Goal: Task Accomplishment & Management: Complete application form

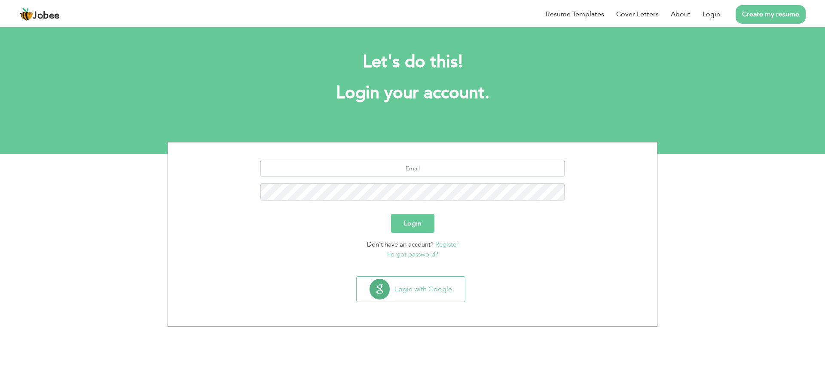
click at [419, 222] on button "Login" at bounding box center [412, 223] width 43 height 19
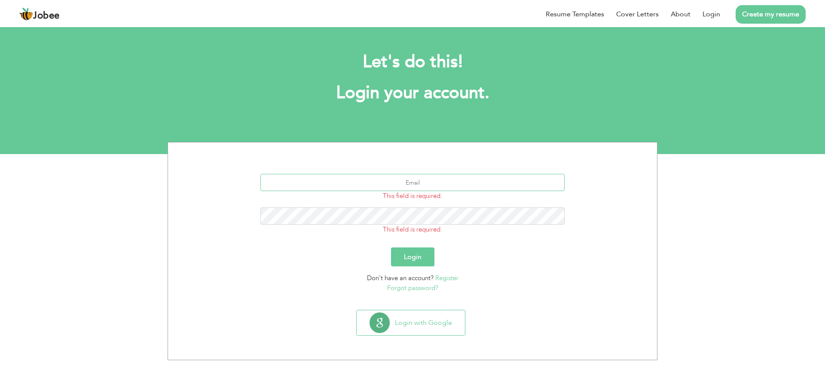
click at [378, 187] on input "text" at bounding box center [412, 182] width 305 height 17
paste input "Buttg1962@gmail.com"
type input "Buttg1962@gmail.com"
click at [415, 251] on button "Login" at bounding box center [412, 256] width 43 height 19
click at [415, 257] on button "Login" at bounding box center [412, 254] width 43 height 19
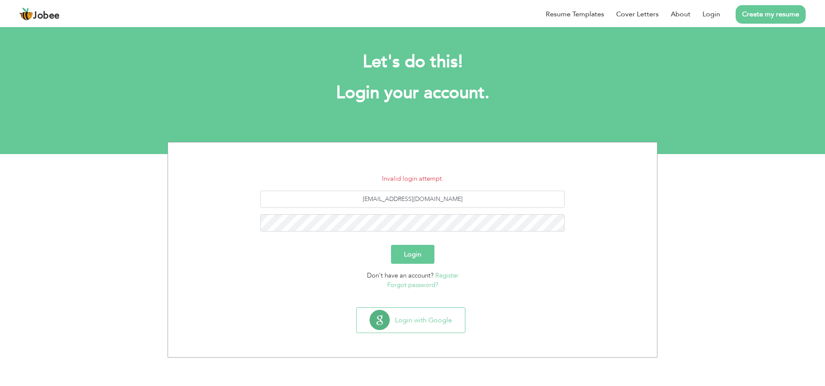
click at [397, 254] on button "Login" at bounding box center [412, 254] width 43 height 19
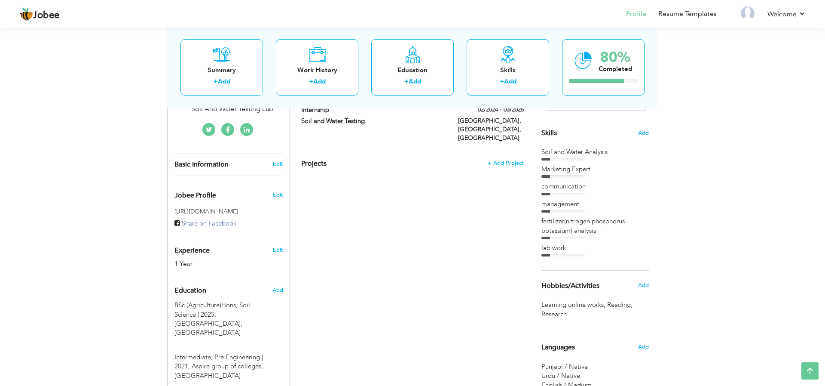
scroll to position [61, 0]
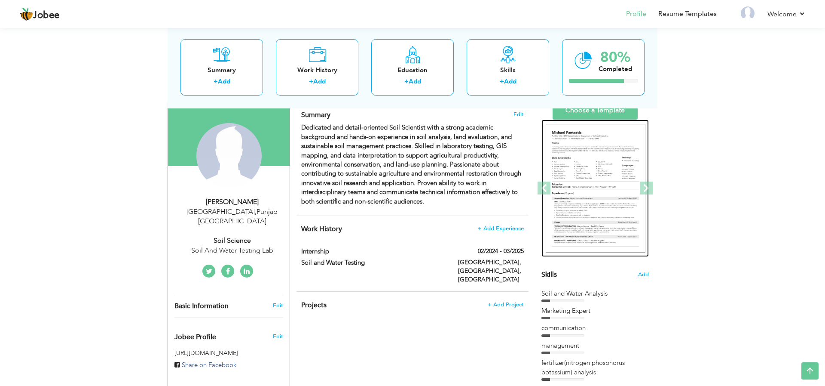
click at [605, 201] on div at bounding box center [765, 188] width 1341 height 138
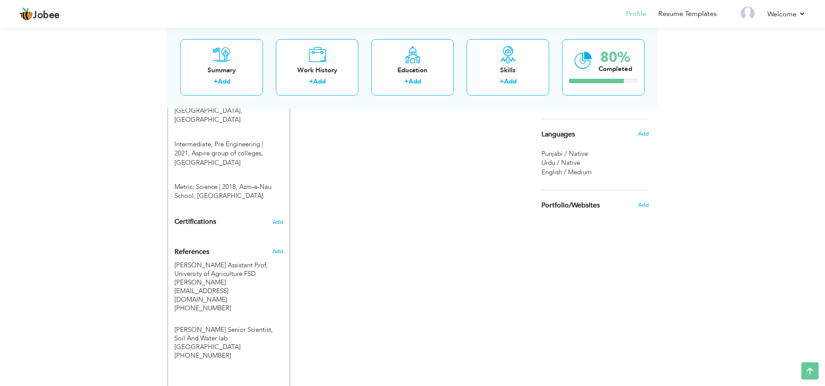
scroll to position [417, 0]
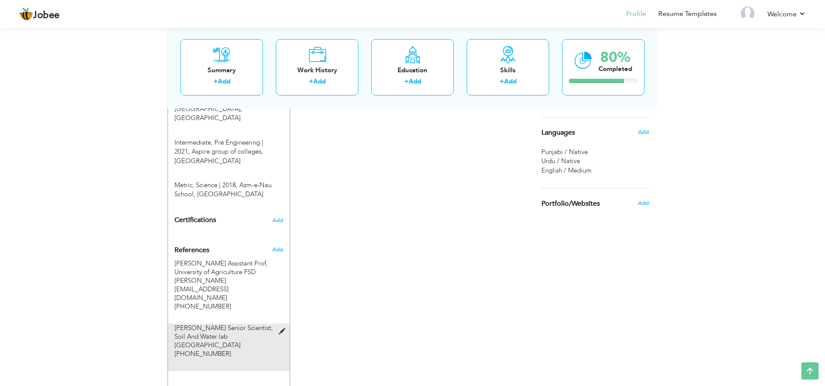
click at [283, 328] on span at bounding box center [284, 331] width 11 height 6
type input "Dr Omar Aziz Senior Scientist"
type input "Soil And Water lab Lahore"
type input "[PHONE_NUMBER]"
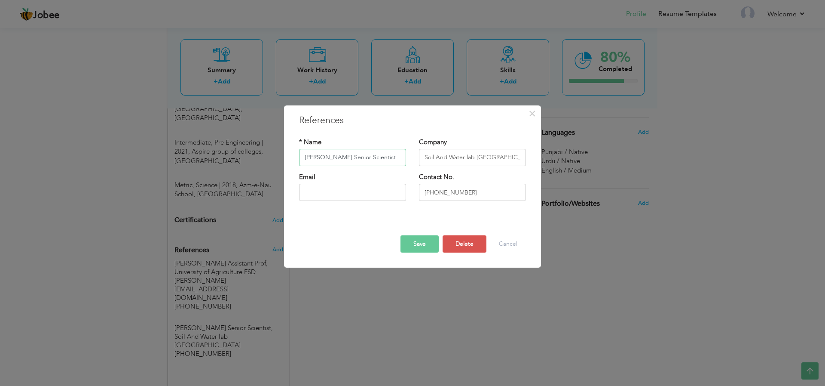
click at [312, 155] on input "Dr Omar Aziz Senior Scientist" at bounding box center [352, 157] width 107 height 17
click at [345, 154] on input "Dr. Omar Aziz Senior Scientist" at bounding box center [352, 157] width 107 height 17
click at [305, 161] on input "Dr. Omar Aziz (Senior Scientist" at bounding box center [352, 157] width 107 height 17
click at [344, 160] on input "Dr. Omar Aziz (Senior Scientist" at bounding box center [352, 157] width 107 height 17
type input "Dr. Omar Aziz Senior Scientist"
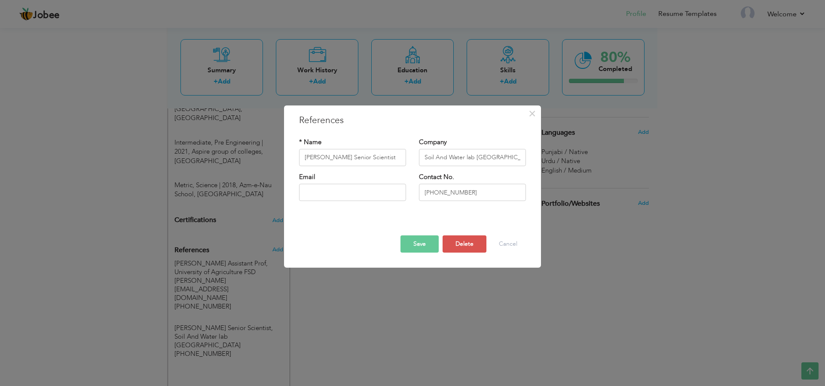
click at [420, 246] on button "Save" at bounding box center [420, 243] width 38 height 17
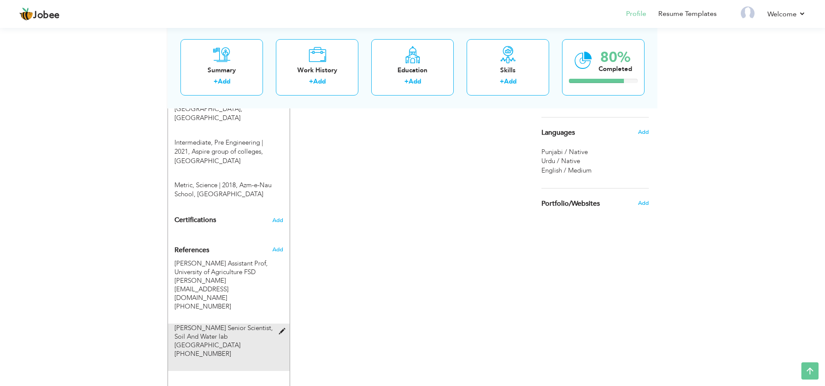
click at [285, 328] on span at bounding box center [284, 331] width 11 height 6
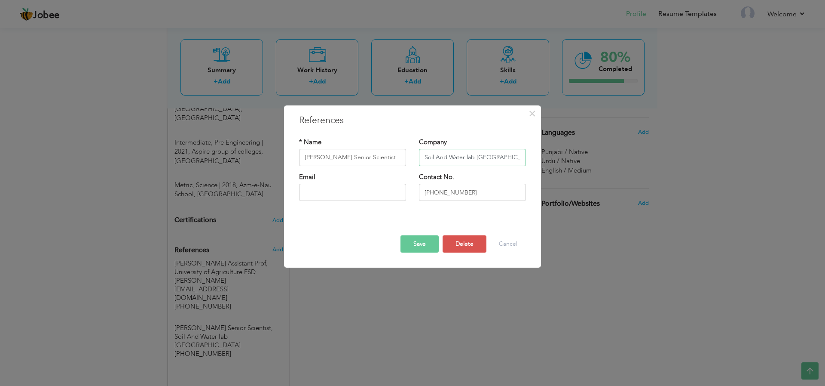
click at [434, 156] on input "Soil And Water lab Lahore" at bounding box center [472, 157] width 107 height 17
type input "Soil and Water Lab, [GEOGRAPHIC_DATA]"
click at [425, 246] on button "Save" at bounding box center [420, 243] width 38 height 17
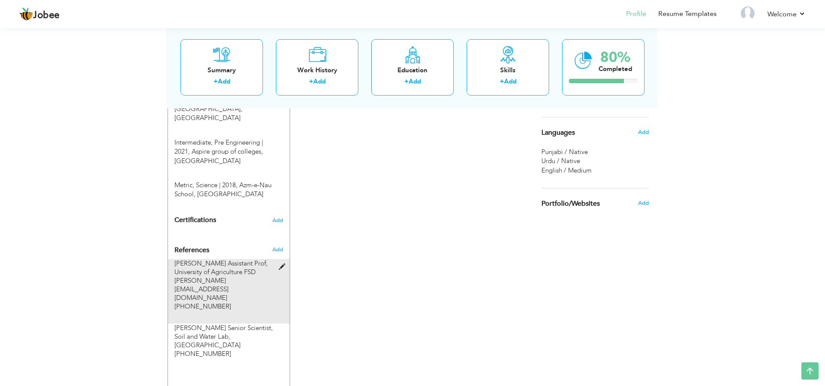
click at [284, 263] on span at bounding box center [284, 266] width 11 height 6
type input "Dr. Parveen Assistant Prof"
type input "University of Agriculture FSD"
type input "[PERSON_NAME][EMAIL_ADDRESS][DOMAIN_NAME]"
type input "[PHONE_NUMBER]"
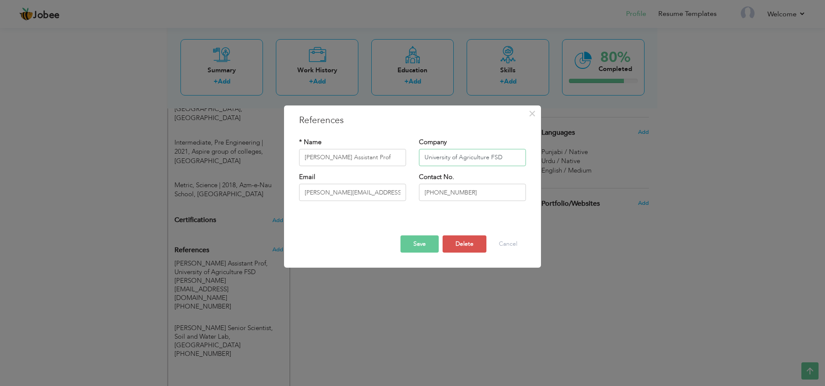
click at [491, 158] on input "University of Agriculture FSD" at bounding box center [472, 157] width 107 height 17
type input "University of Agriculture, FSD"
click at [424, 247] on button "Save" at bounding box center [420, 243] width 38 height 17
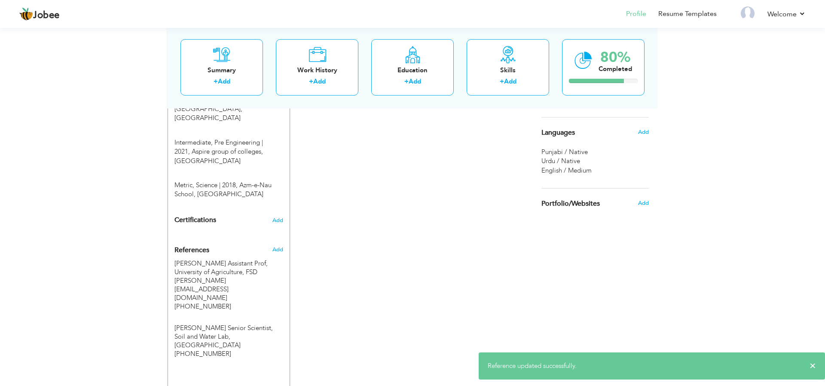
scroll to position [358, 0]
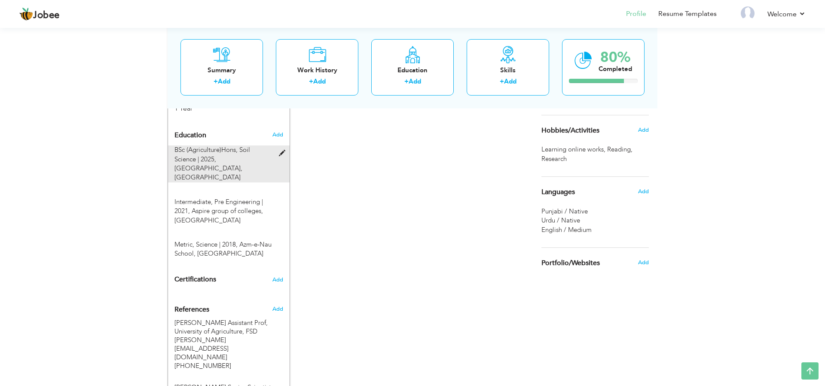
click at [286, 150] on span at bounding box center [284, 153] width 11 height 6
type input "BSc (Agriculture)Hons"
type input "Soil Science"
type input "2025"
type input "University of Agriculture Faisalabad"
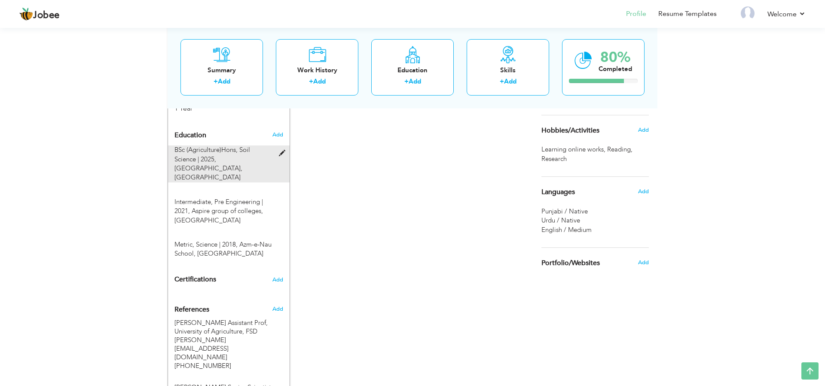
type input "55"
radio input "true"
type input "Okara"
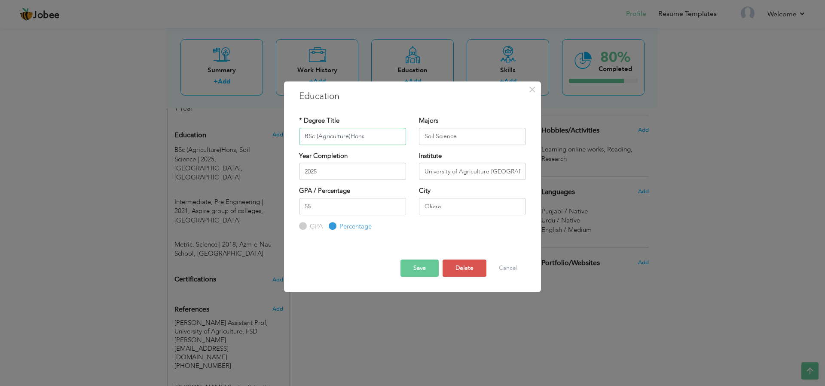
click at [350, 135] on input "BSc (Agriculture)Hons" at bounding box center [352, 136] width 107 height 17
paste input "(Agriculture)"
type input "BSc Hons (Agriculture)"
click at [428, 272] on button "Save" at bounding box center [420, 267] width 38 height 17
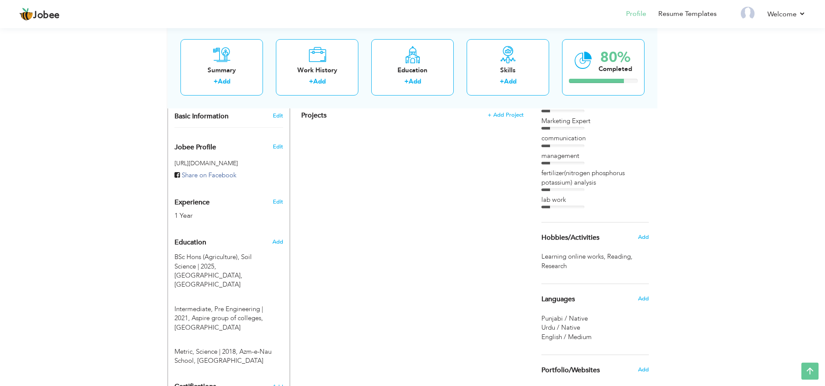
scroll to position [239, 0]
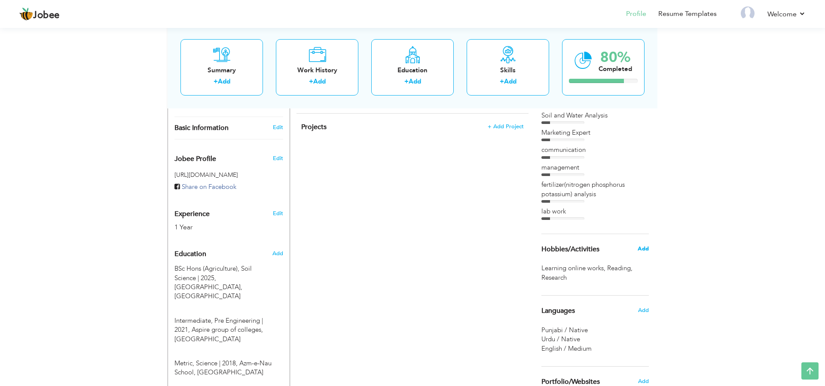
click at [641, 251] on span "Add" at bounding box center [643, 249] width 11 height 8
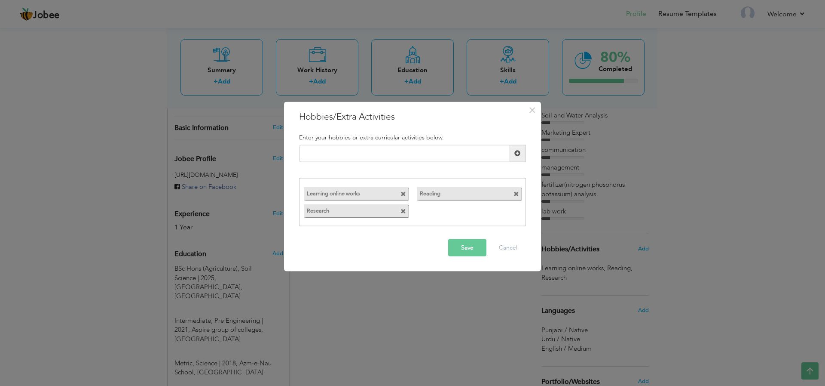
click at [473, 251] on button "Save" at bounding box center [467, 247] width 38 height 17
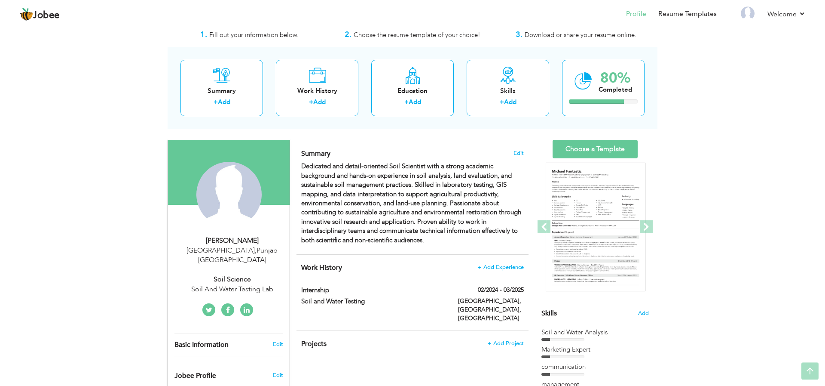
scroll to position [2, 0]
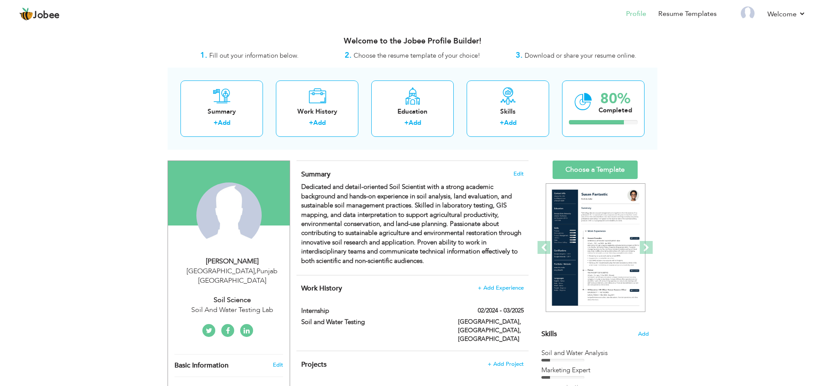
click at [229, 295] on div "Soil Science" at bounding box center [232, 300] width 115 height 10
type input "Huraira"
type input "Ghani"
type input "03114608102"
select select "number:166"
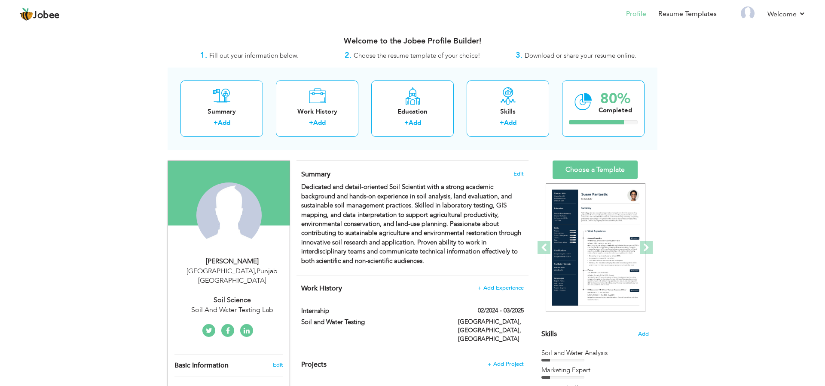
type input "Punjab"
type input "[GEOGRAPHIC_DATA]"
select select "number:3"
type input "Soil And Water Testing Lab"
type input "Soil Science"
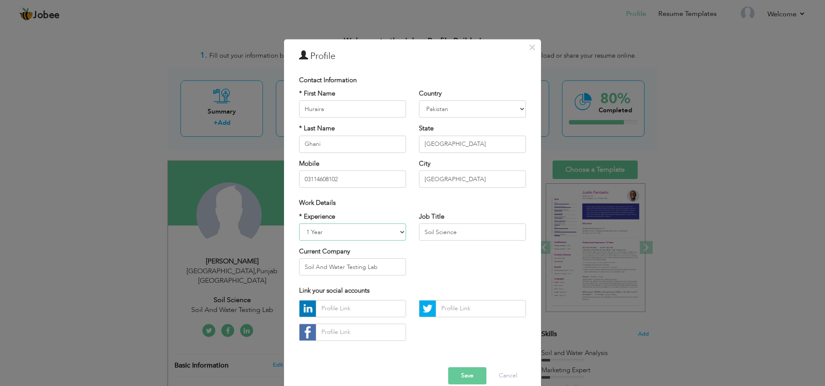
click at [349, 234] on select "Entry Level Less than 1 Year 1 Year 2 Years 3 Years 4 Years 5 Years 6 Years 7 Y…" at bounding box center [352, 231] width 107 height 17
click at [442, 234] on input "Soil Science" at bounding box center [472, 231] width 107 height 17
click at [435, 248] on div "* Experience Entry Level Less than 1 Year 1 Year 2 Years 3 Years 4 Years 5 Year…" at bounding box center [413, 247] width 240 height 70
click at [437, 233] on input "Soil Science" at bounding box center [472, 231] width 107 height 17
click at [461, 234] on input "Soil Science" at bounding box center [472, 231] width 107 height 17
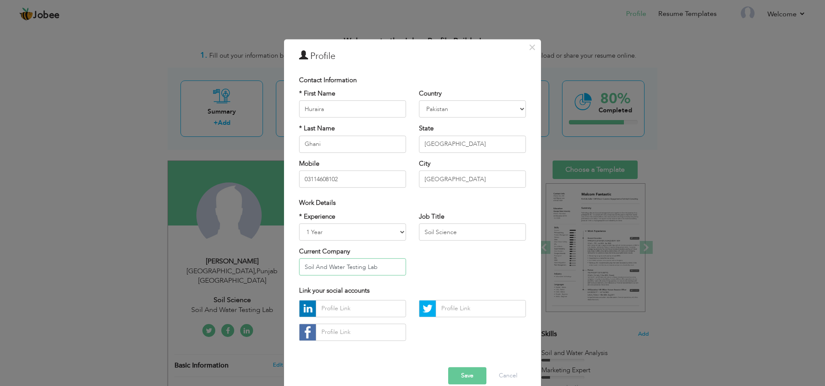
click at [321, 266] on input "Soil And Water Testing Lab" at bounding box center [352, 266] width 107 height 17
type input "Soil and Water Testing Lab"
click at [475, 376] on button "Save" at bounding box center [467, 375] width 38 height 17
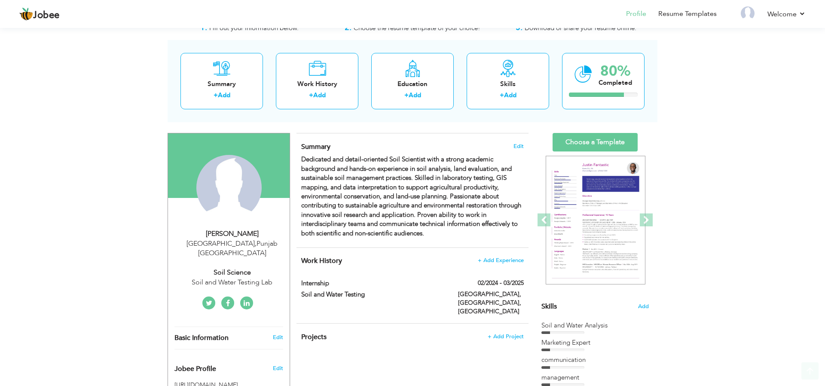
scroll to position [59, 0]
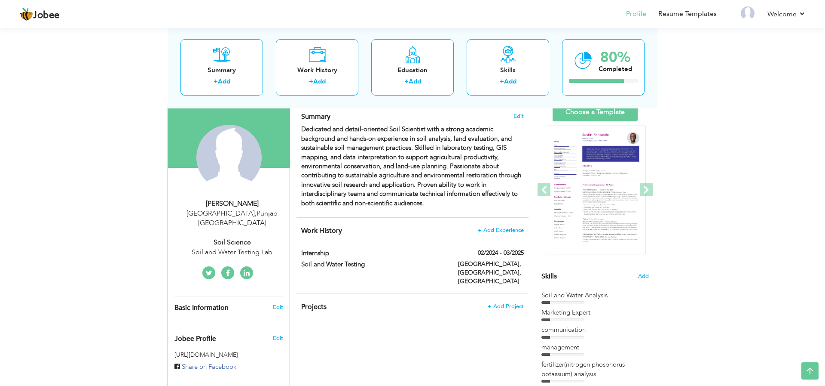
click at [234, 237] on div "Soil Science" at bounding box center [232, 242] width 115 height 10
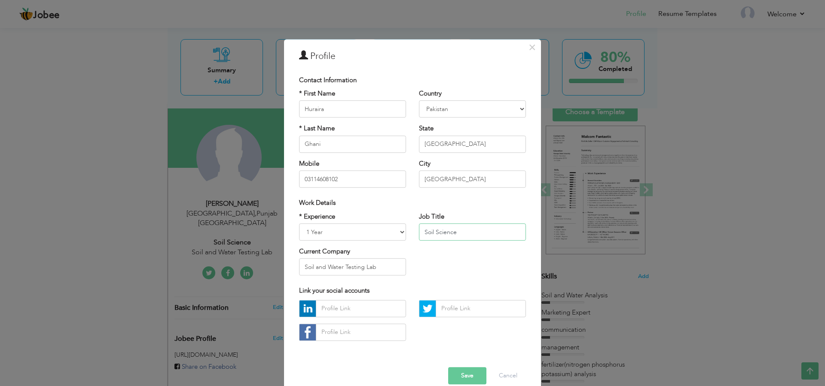
click at [441, 230] on input "Soil Science" at bounding box center [472, 231] width 107 height 17
click at [481, 235] on input "Soil Science" at bounding box center [472, 231] width 107 height 17
click at [426, 234] on input "Soil Science" at bounding box center [472, 231] width 107 height 17
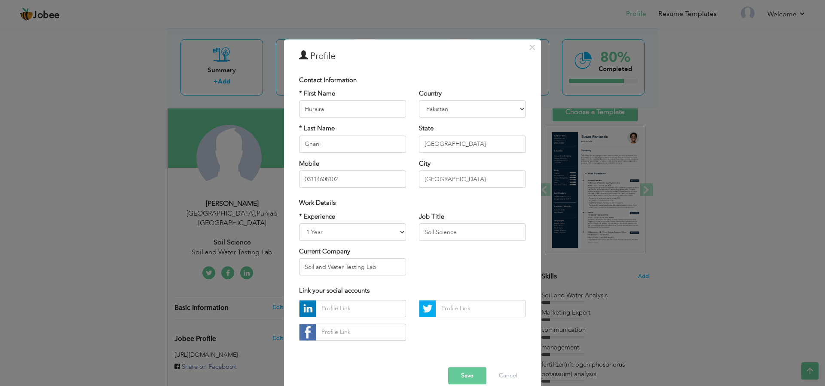
click at [461, 373] on button "Save" at bounding box center [467, 375] width 38 height 17
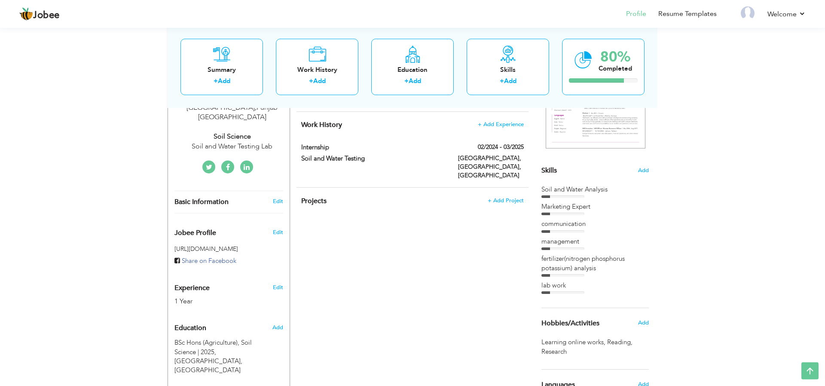
scroll to position [178, 0]
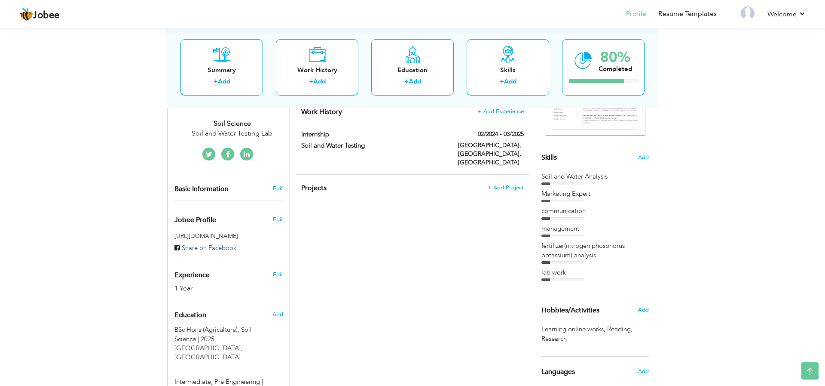
click at [582, 173] on div "Soil and Water Analysis" at bounding box center [595, 176] width 107 height 9
click at [582, 195] on div "Marketing Expert" at bounding box center [595, 193] width 107 height 9
click at [643, 159] on span "Add" at bounding box center [643, 157] width 11 height 8
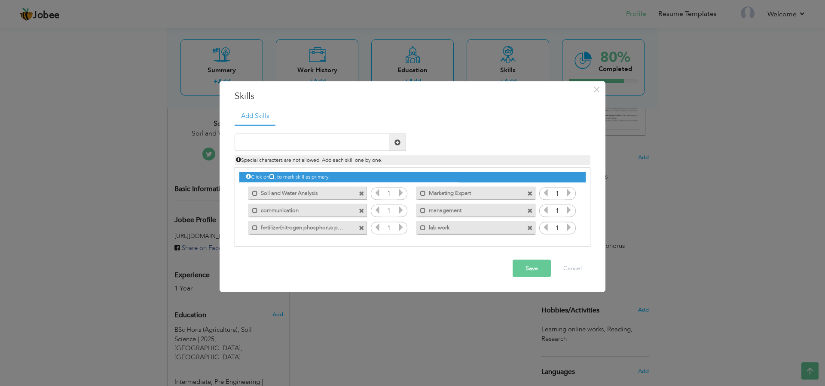
click at [308, 190] on label "Soil and Water Analysis" at bounding box center [301, 191] width 87 height 11
click at [299, 193] on label "Soil and Water Analysis" at bounding box center [303, 191] width 86 height 11
click at [280, 206] on label "communication" at bounding box center [301, 208] width 87 height 11
click at [275, 213] on label "communication" at bounding box center [303, 208] width 86 height 11
click at [568, 267] on button "Cancel" at bounding box center [573, 268] width 36 height 17
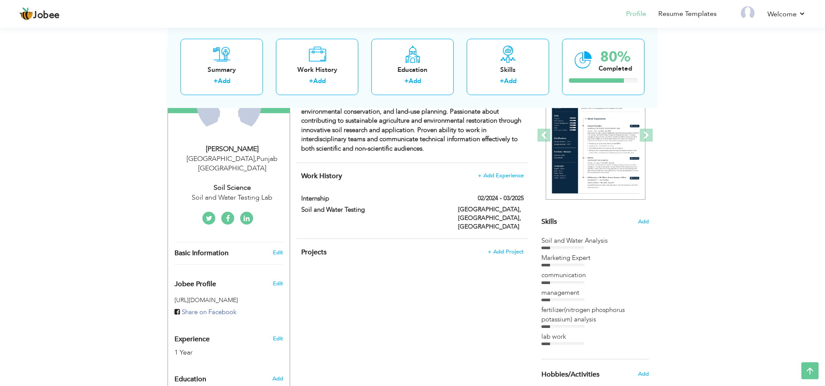
scroll to position [59, 0]
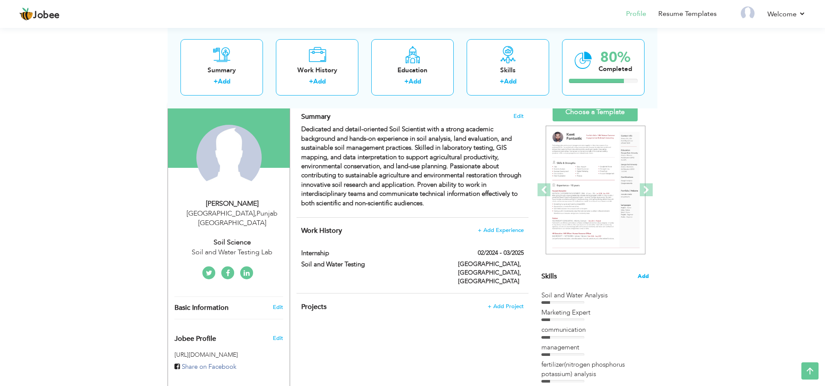
click at [643, 278] on span "Add" at bounding box center [643, 276] width 11 height 8
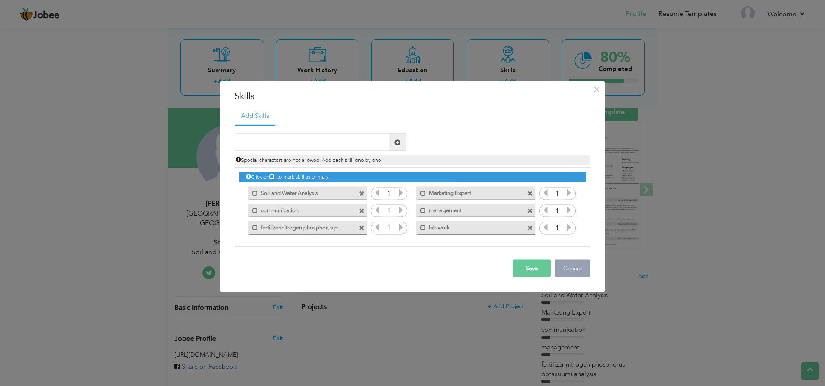
click at [569, 266] on button "Cancel" at bounding box center [573, 268] width 36 height 17
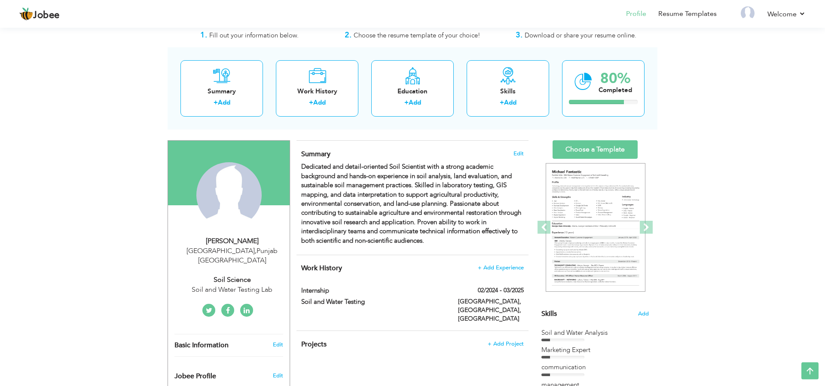
scroll to position [0, 0]
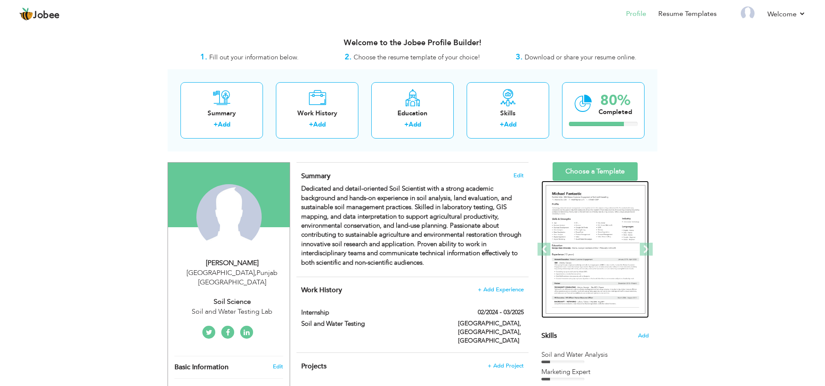
click at [579, 181] on div at bounding box center [595, 250] width 107 height 138
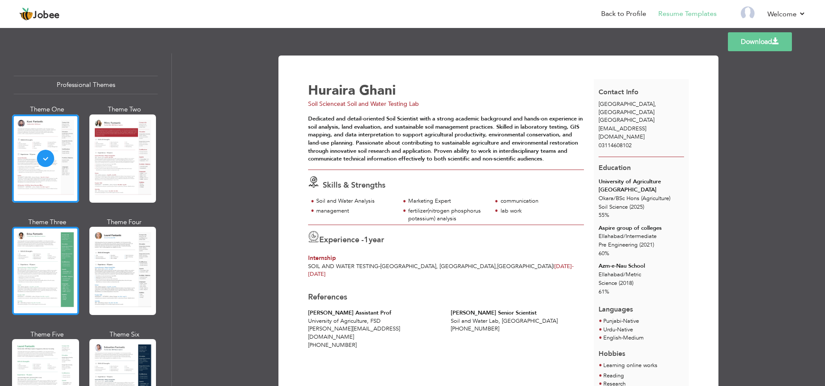
click at [21, 258] on div at bounding box center [45, 271] width 67 height 88
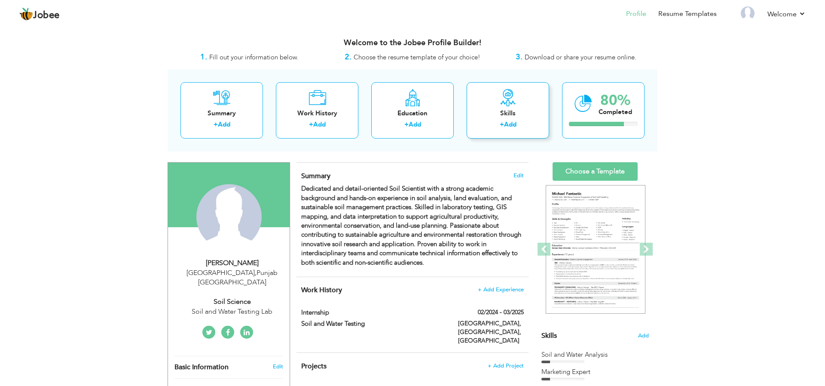
click at [514, 108] on div "Skills + Add" at bounding box center [508, 110] width 83 height 56
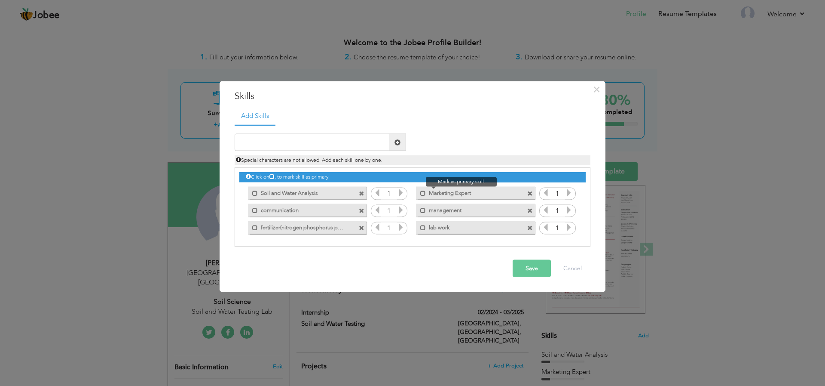
click at [431, 178] on span "Mark as primary skill." at bounding box center [461, 181] width 71 height 9
click at [483, 177] on div "Click on , to mark skill as primary." at bounding box center [412, 177] width 346 height 10
click at [280, 175] on div "Click on , to mark skill as primary." at bounding box center [412, 177] width 346 height 10
click at [399, 210] on icon at bounding box center [401, 210] width 8 height 8
click at [379, 212] on icon at bounding box center [378, 210] width 8 height 8
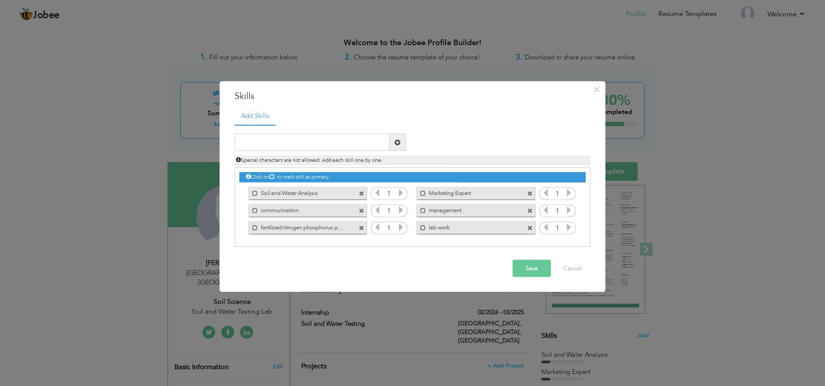
click at [326, 189] on label "Soil and Water Analysis" at bounding box center [301, 191] width 87 height 11
click at [308, 193] on label "Soil and Water Analysis" at bounding box center [303, 191] width 86 height 11
click at [583, 266] on button "Cancel" at bounding box center [573, 268] width 36 height 17
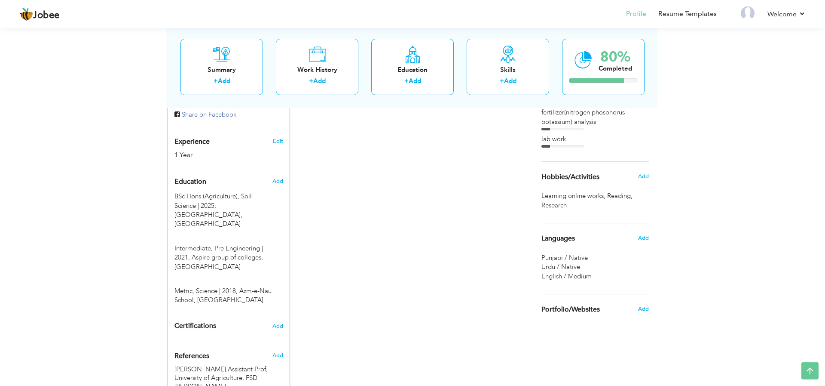
scroll to position [59, 0]
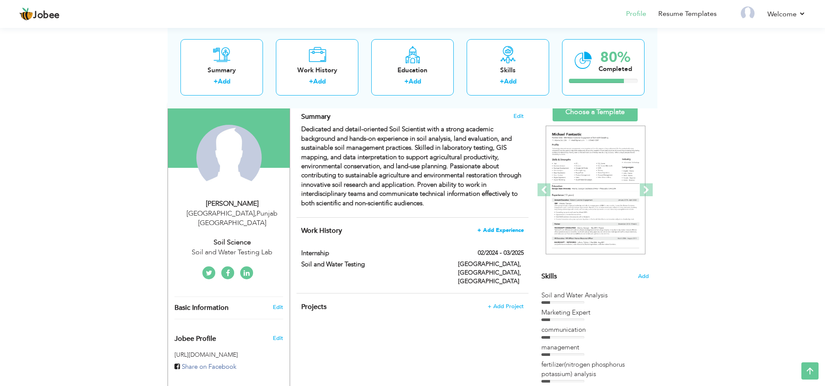
click at [495, 230] on span "+ Add Experience" at bounding box center [501, 230] width 46 height 6
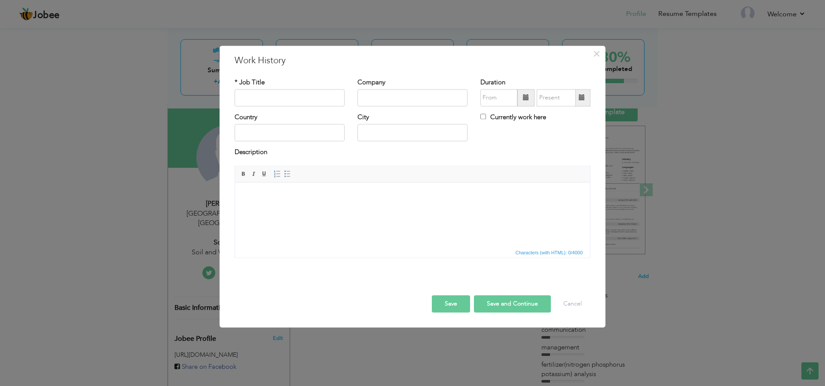
scroll to position [0, 0]
click at [520, 306] on button "Save and Continue" at bounding box center [512, 303] width 77 height 17
click at [570, 307] on button "Cancel" at bounding box center [573, 303] width 36 height 17
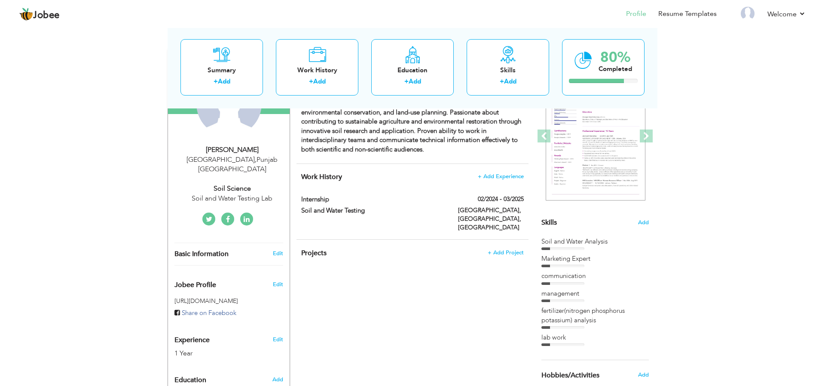
scroll to position [119, 0]
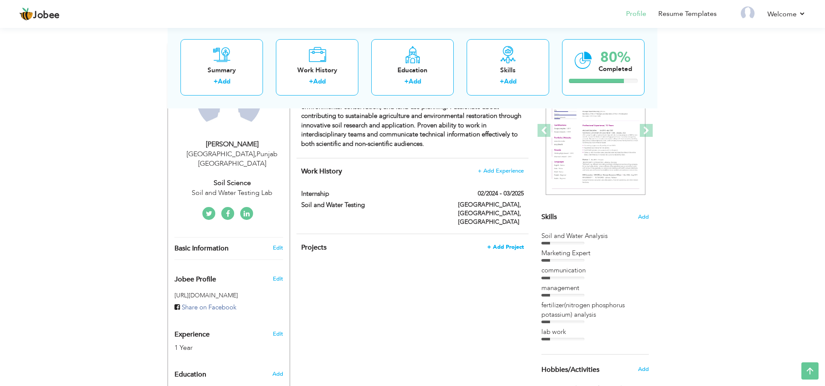
click at [506, 244] on span "+ Add Project" at bounding box center [505, 247] width 37 height 6
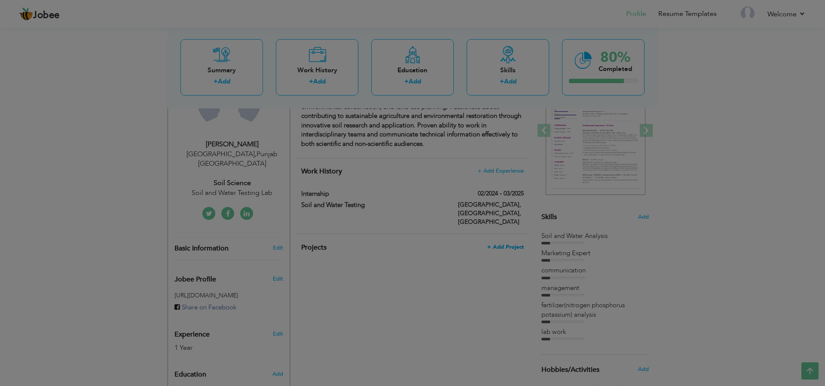
scroll to position [0, 0]
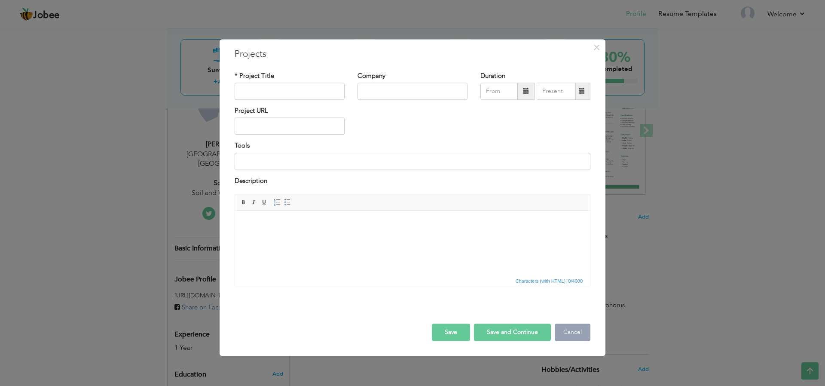
click at [572, 330] on button "Cancel" at bounding box center [573, 331] width 36 height 17
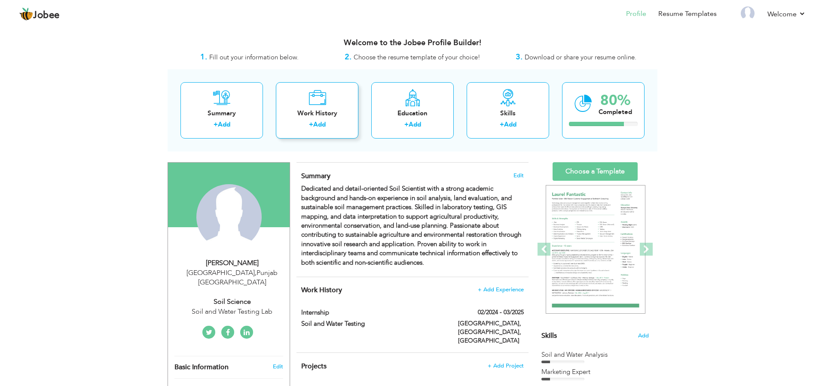
click at [302, 110] on div "Work History" at bounding box center [317, 113] width 69 height 9
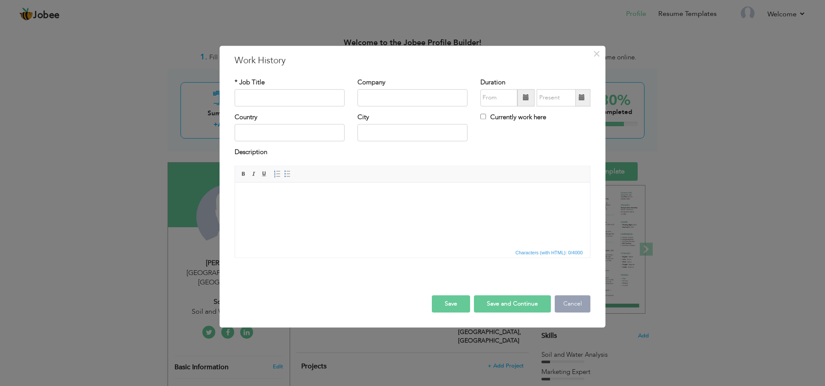
click at [579, 303] on button "Cancel" at bounding box center [573, 303] width 36 height 17
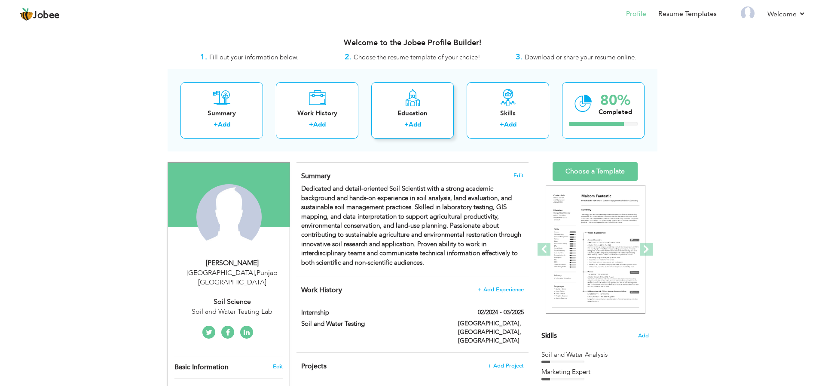
click at [433, 119] on div "Education + Add" at bounding box center [412, 110] width 83 height 56
radio input "true"
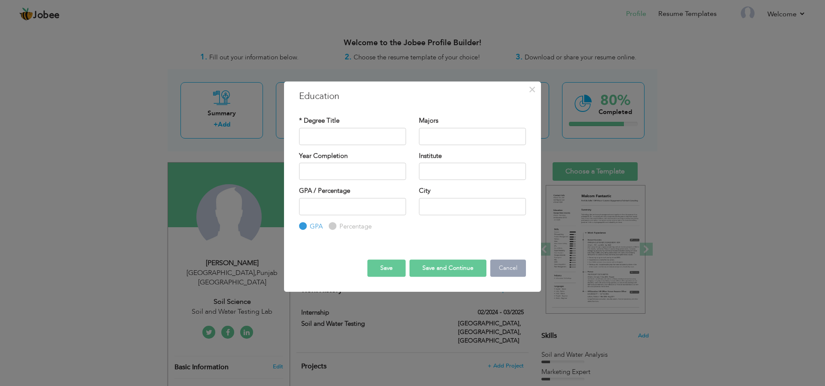
click at [510, 269] on button "Cancel" at bounding box center [508, 267] width 36 height 17
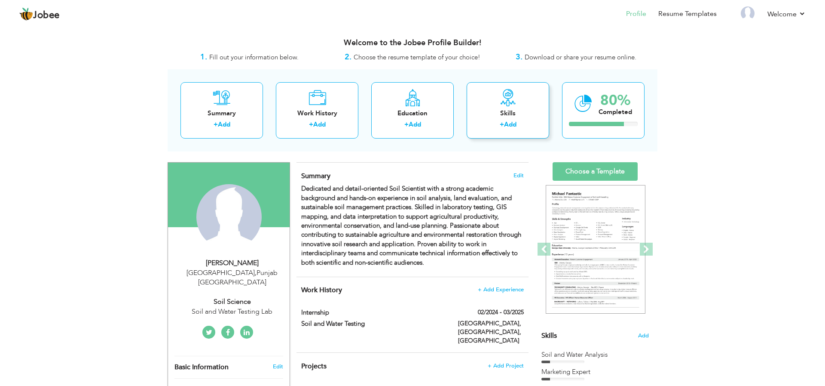
click at [537, 98] on div "Skills + Add" at bounding box center [508, 110] width 83 height 56
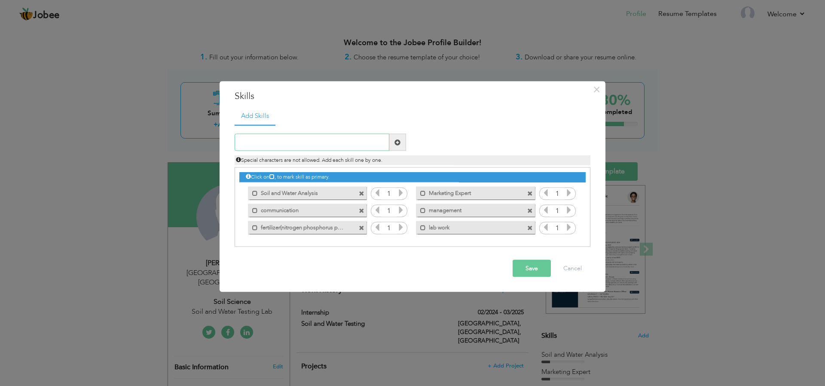
click at [320, 142] on input "text" at bounding box center [312, 142] width 155 height 17
type input "D"
type input "Soil and water analysis"
click at [533, 267] on button "Save" at bounding box center [532, 268] width 38 height 17
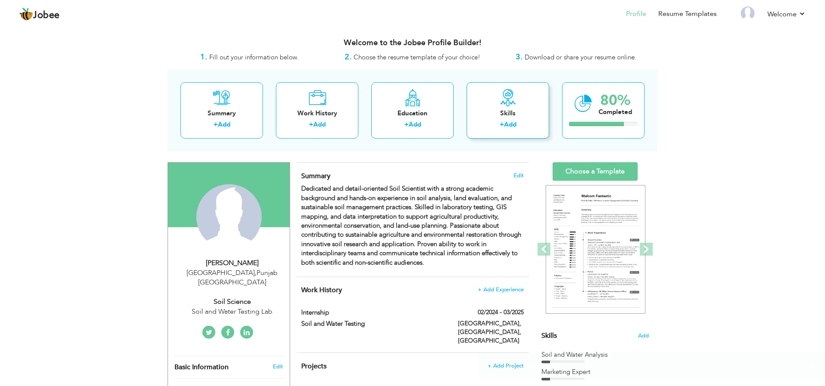
click at [509, 115] on div "Skills" at bounding box center [508, 113] width 69 height 9
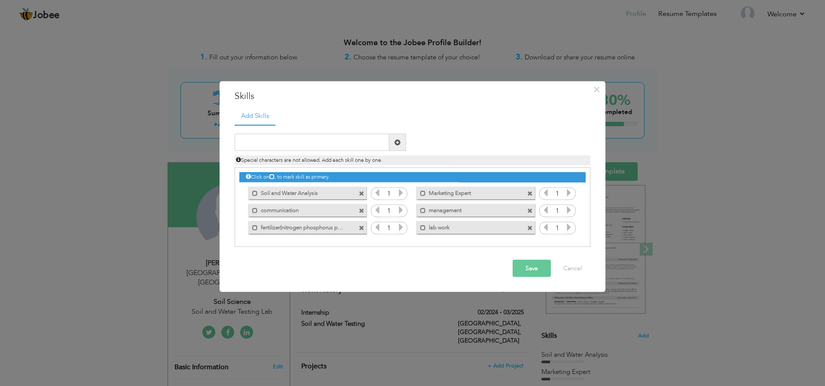
click at [364, 209] on span at bounding box center [362, 211] width 6 height 6
click at [316, 137] on input "text" at bounding box center [312, 142] width 155 height 17
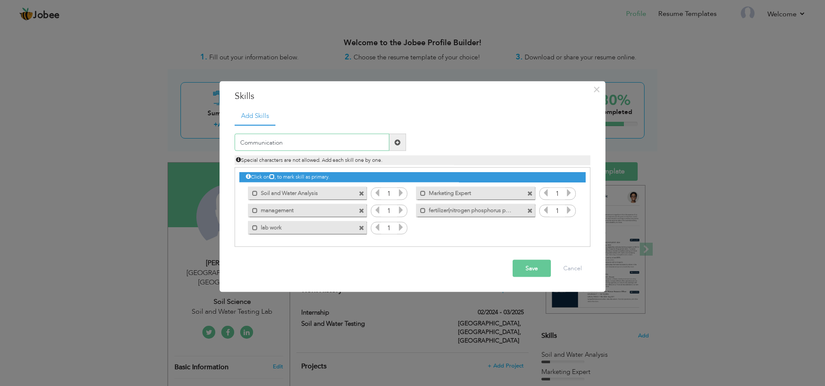
type input "Communication"
click at [401, 144] on span at bounding box center [397, 142] width 17 height 17
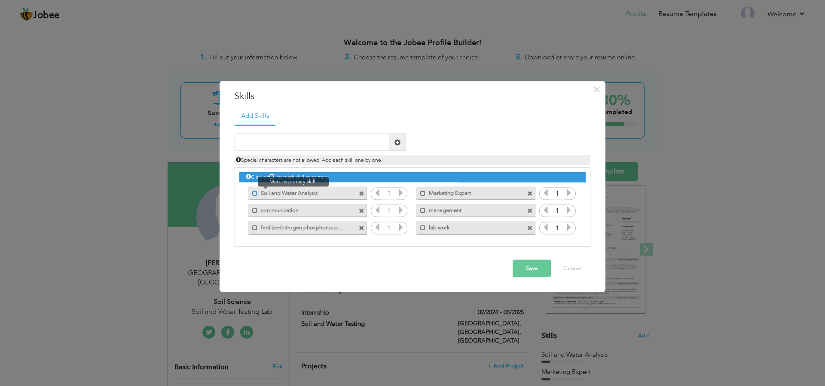
click at [255, 192] on span at bounding box center [255, 193] width 6 height 6
click at [255, 193] on span at bounding box center [257, 193] width 6 height 6
click at [362, 211] on span at bounding box center [362, 211] width 6 height 6
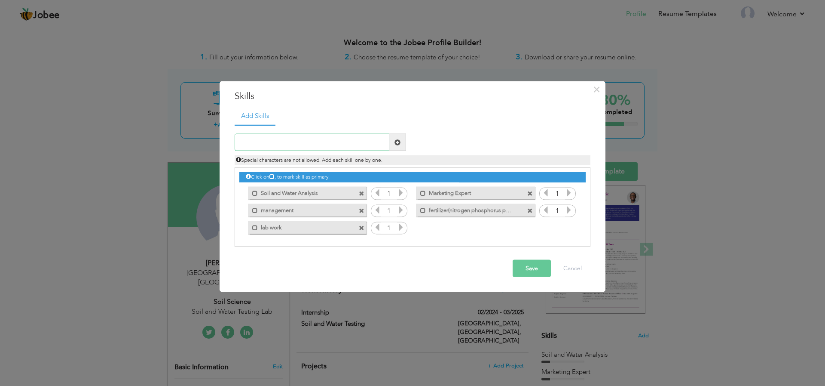
click at [317, 145] on input "text" at bounding box center [312, 142] width 155 height 17
type input "Communication"
type input "S"
click at [359, 191] on span at bounding box center [362, 193] width 6 height 6
click at [343, 143] on input "S" at bounding box center [312, 142] width 155 height 17
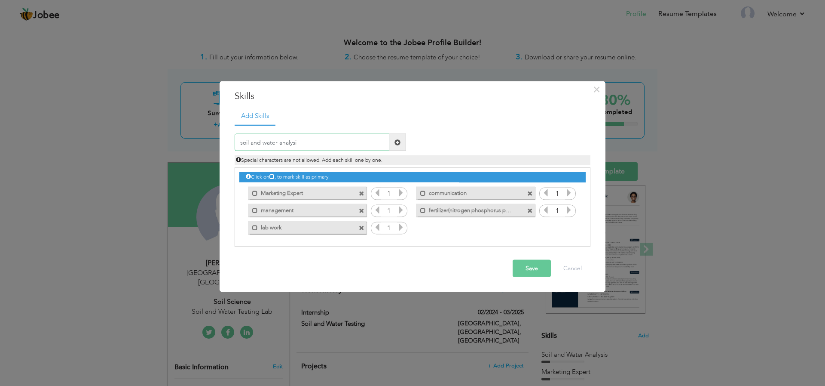
type input "soil and water analysis"
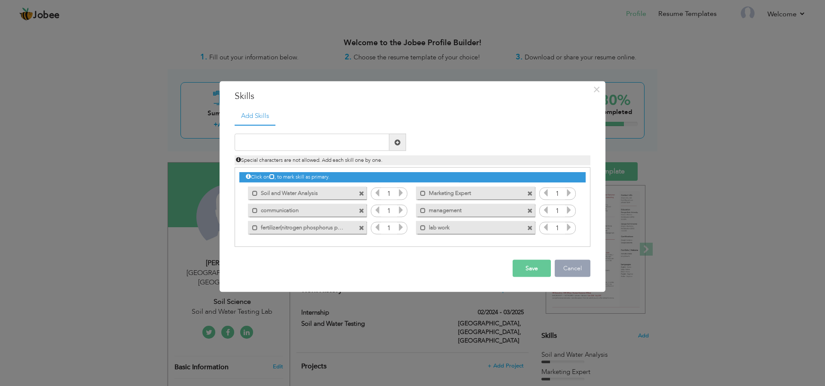
click at [581, 268] on button "Cancel" at bounding box center [573, 268] width 36 height 17
